Goal: Information Seeking & Learning: Learn about a topic

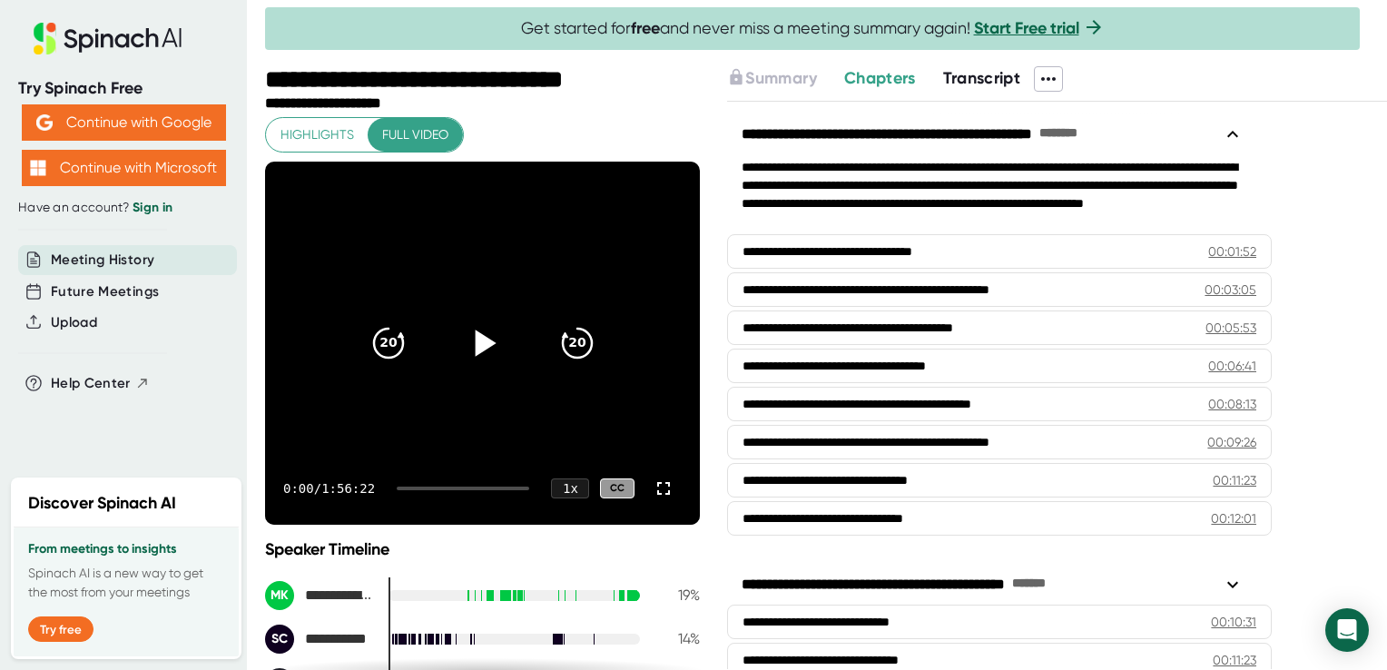
click at [475, 337] on icon at bounding box center [485, 343] width 21 height 26
click at [653, 487] on icon at bounding box center [664, 488] width 22 height 22
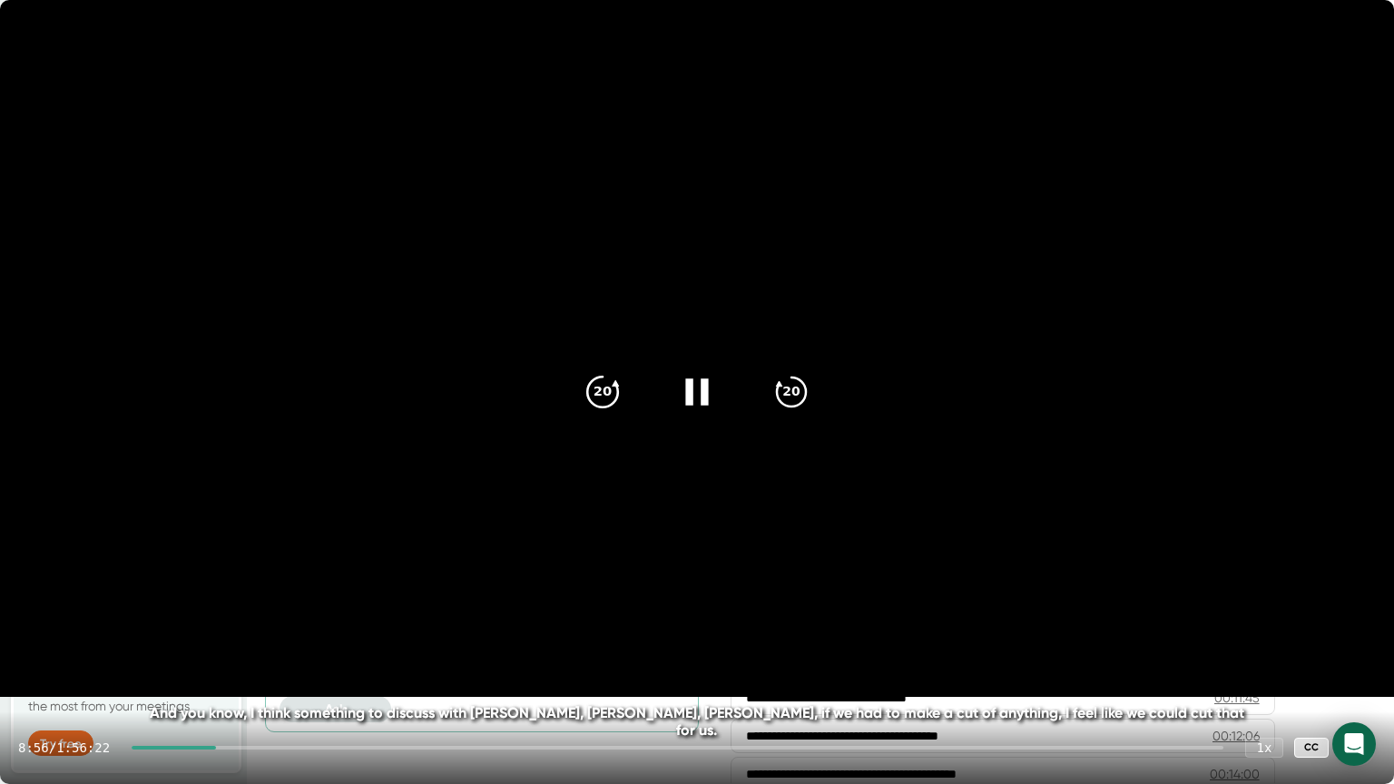
click at [594, 389] on icon "20" at bounding box center [602, 391] width 45 height 45
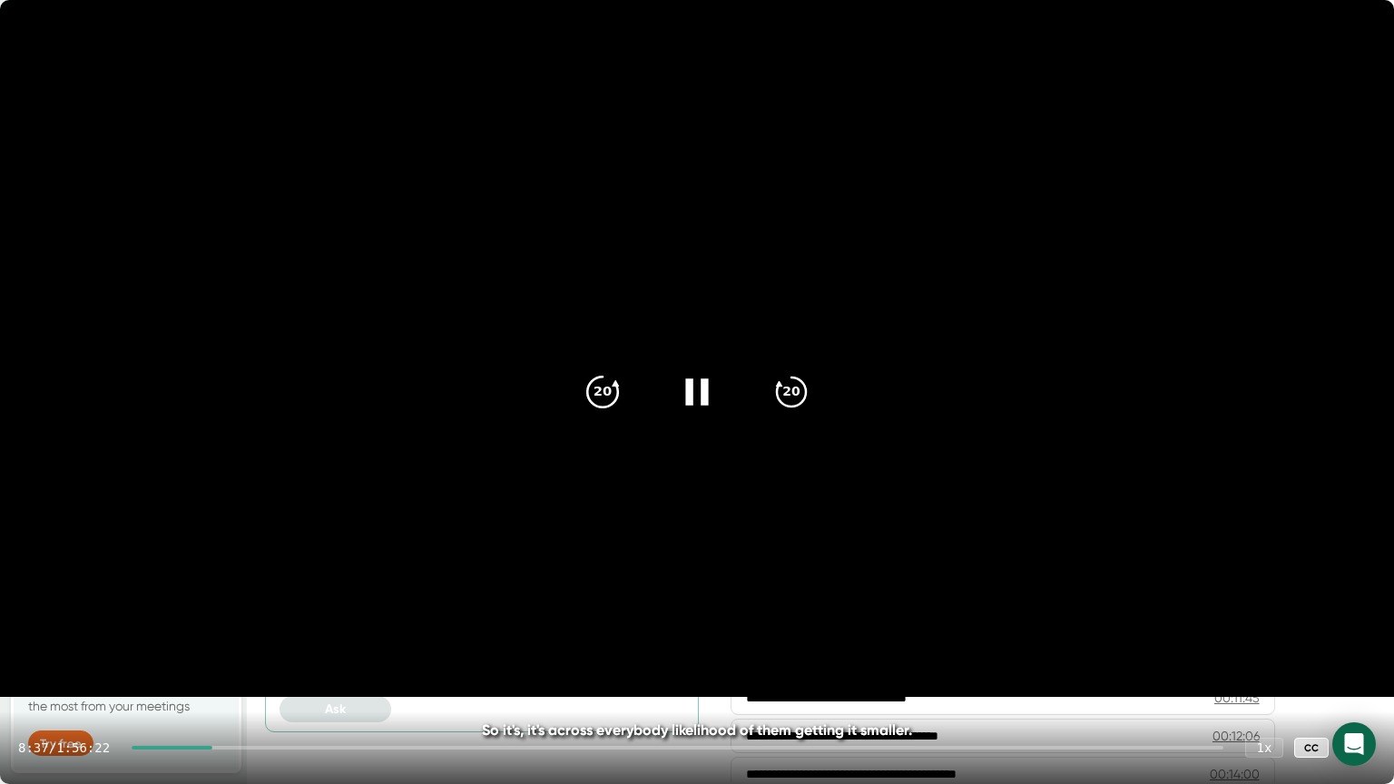
click at [594, 389] on icon "20" at bounding box center [602, 391] width 45 height 45
click at [711, 390] on icon at bounding box center [696, 391] width 45 height 45
